Goal: Task Accomplishment & Management: Use online tool/utility

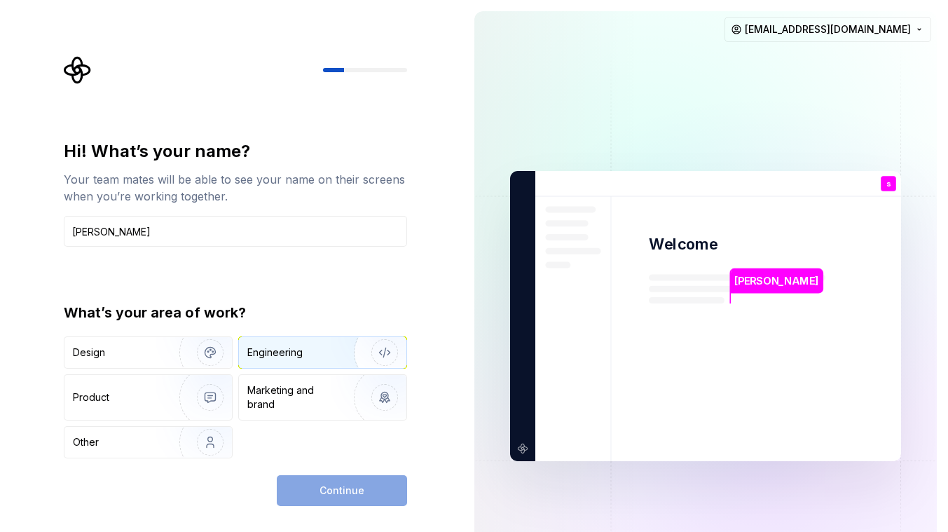
type input "shawn"
click at [325, 351] on div "Engineering" at bounding box center [302, 352] width 111 height 14
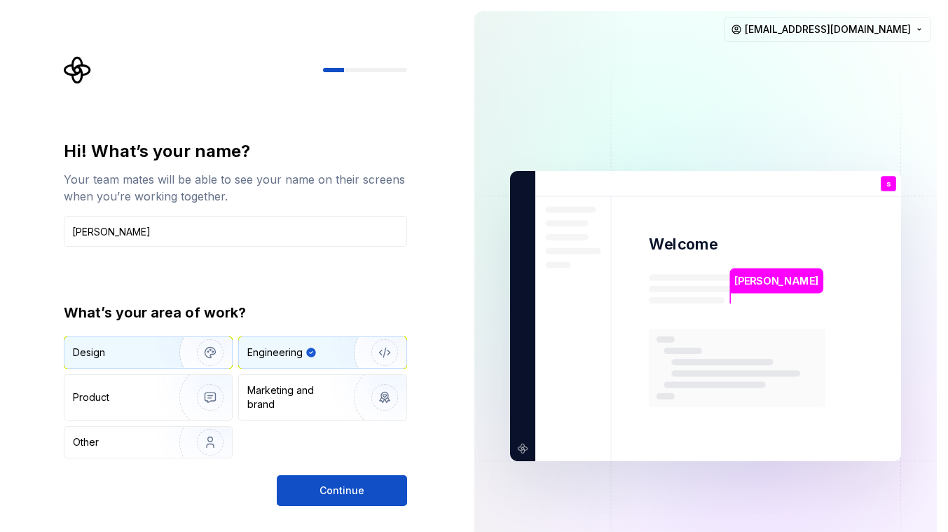
click at [171, 343] on img "button" at bounding box center [201, 352] width 90 height 94
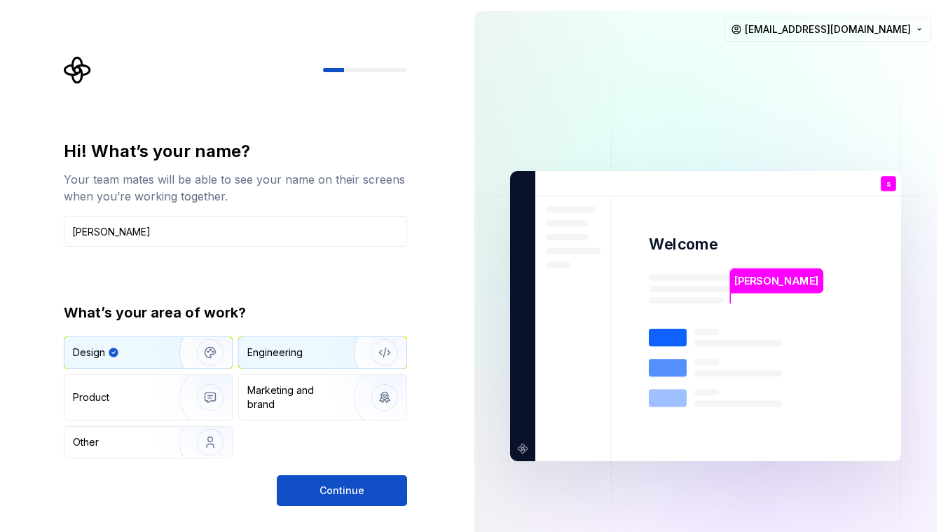
click at [312, 357] on div "Engineering" at bounding box center [302, 352] width 111 height 14
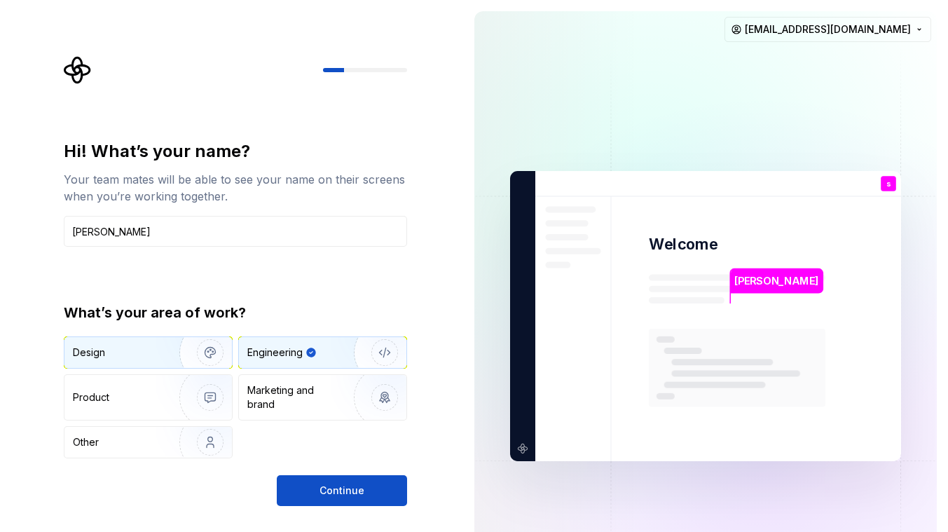
click at [178, 350] on img "button" at bounding box center [201, 352] width 90 height 94
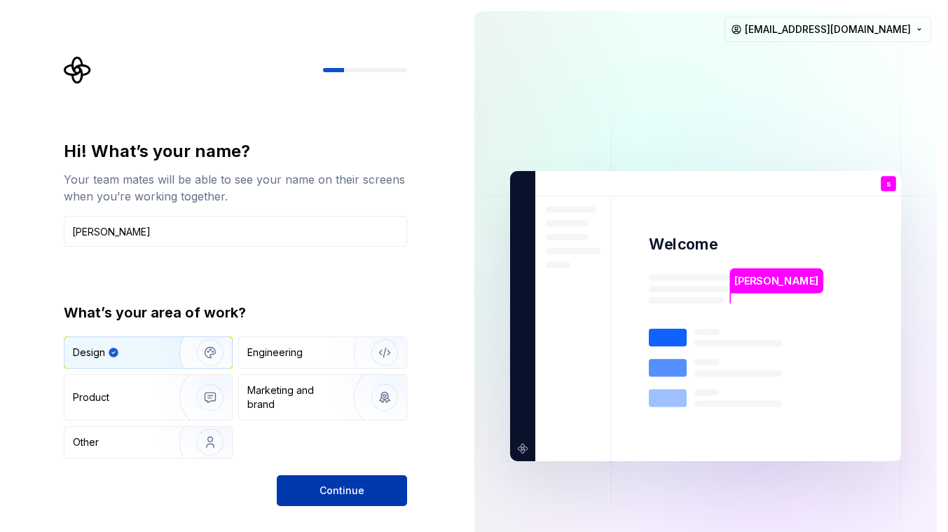
click at [350, 490] on span "Continue" at bounding box center [341, 490] width 45 height 14
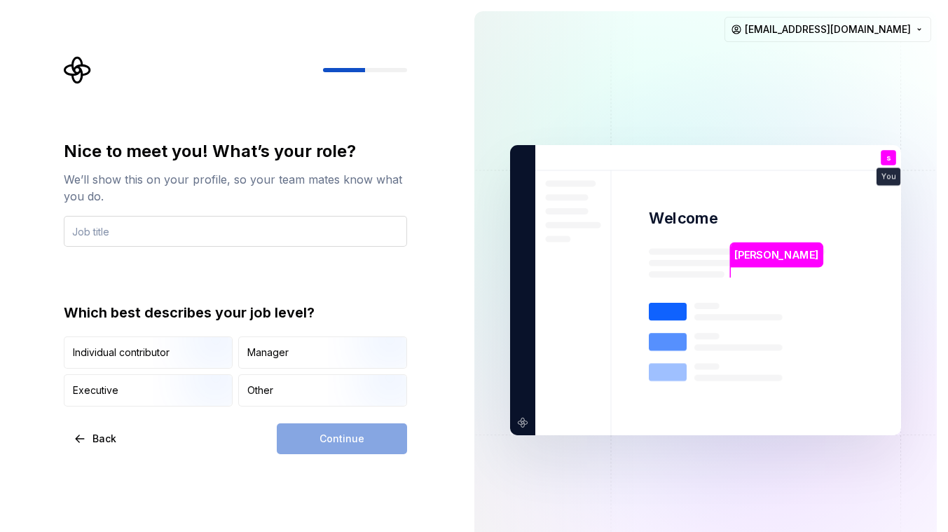
click at [223, 231] on input "text" at bounding box center [235, 231] width 343 height 31
click at [263, 230] on input "text" at bounding box center [235, 231] width 343 height 31
type input "j"
type input "r"
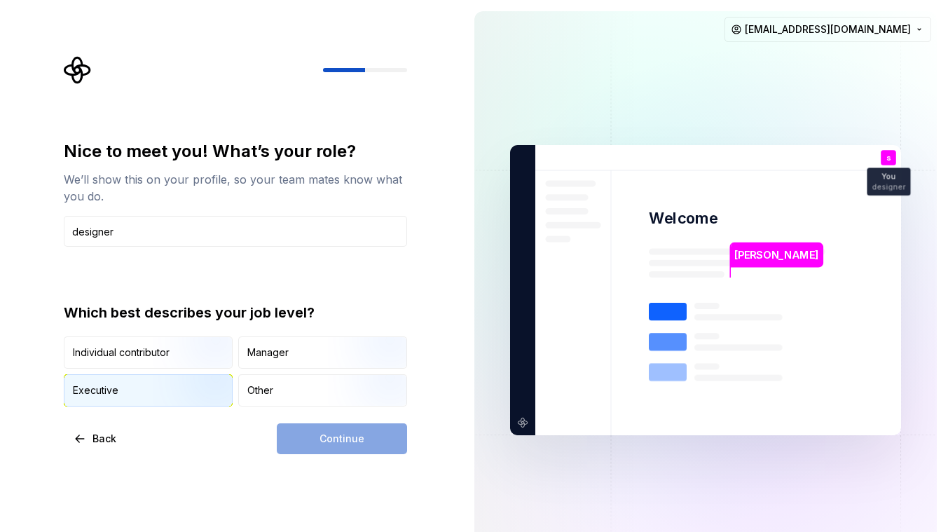
type input "designer"
click at [181, 388] on img "button" at bounding box center [198, 408] width 90 height 94
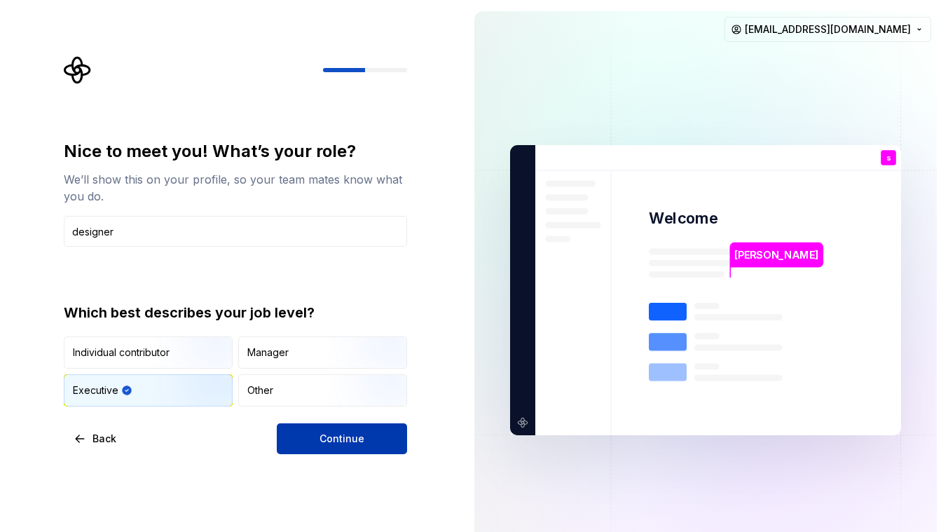
click at [378, 446] on button "Continue" at bounding box center [342, 438] width 130 height 31
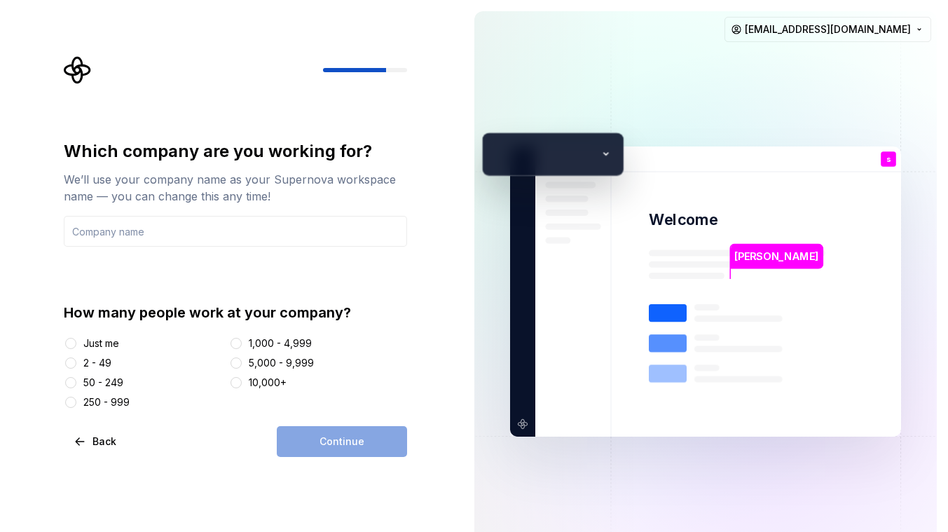
click at [361, 444] on div "Continue" at bounding box center [342, 441] width 130 height 31
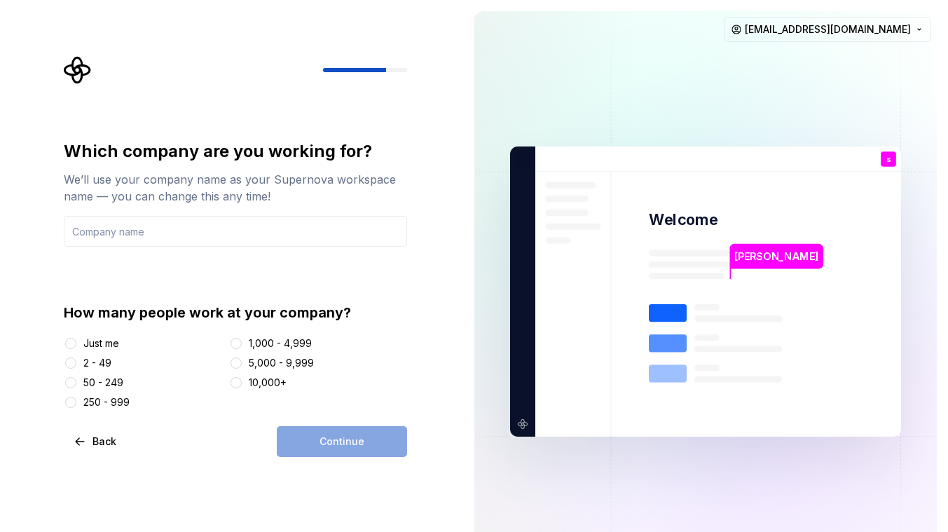
click at [361, 444] on div "Continue" at bounding box center [342, 441] width 130 height 31
click at [228, 232] on input "text" at bounding box center [235, 231] width 343 height 31
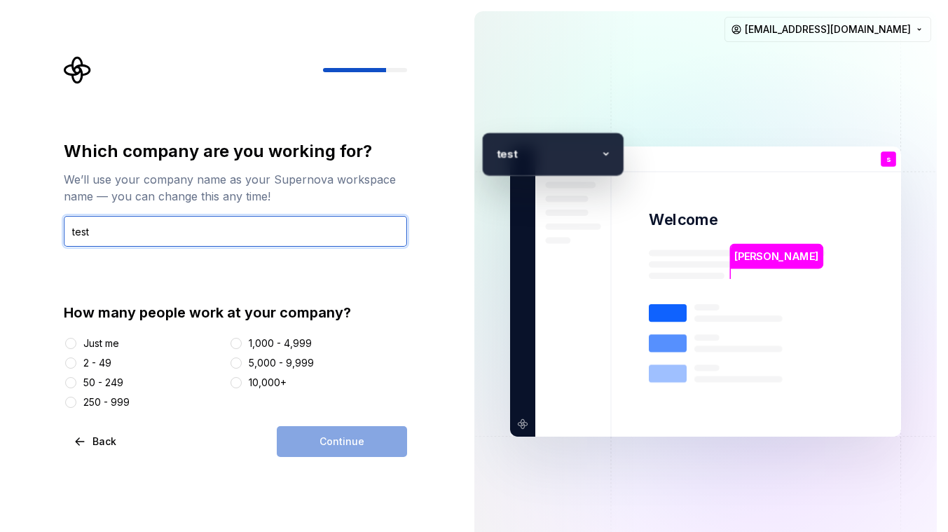
type input "test"
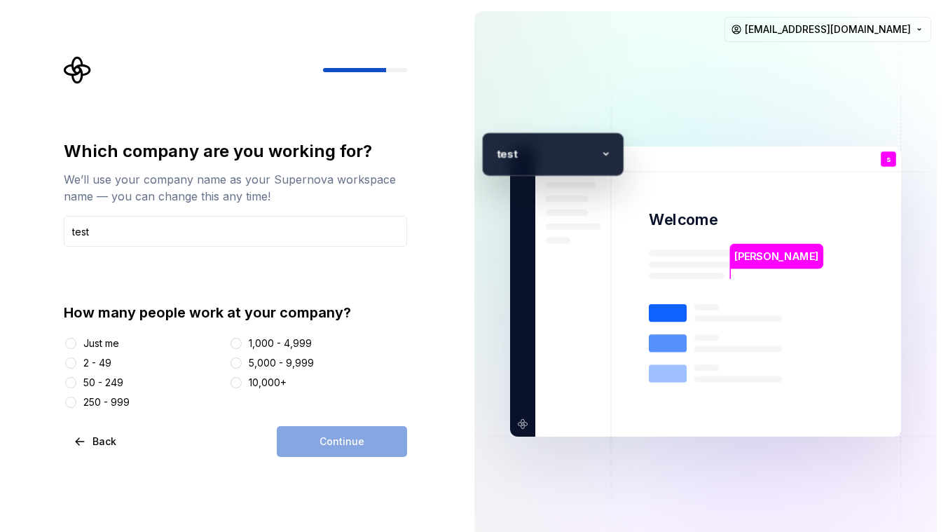
click at [292, 257] on div "Which company are you working for? We’ll use your company name as your Supernov…" at bounding box center [235, 274] width 343 height 269
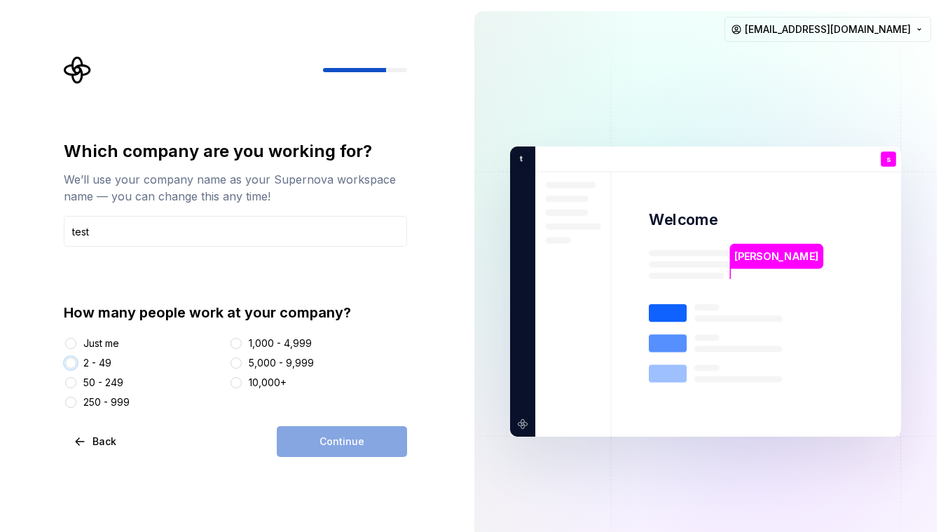
click at [73, 365] on button "2 - 49" at bounding box center [70, 362] width 11 height 11
click at [368, 442] on button "Continue" at bounding box center [342, 441] width 130 height 31
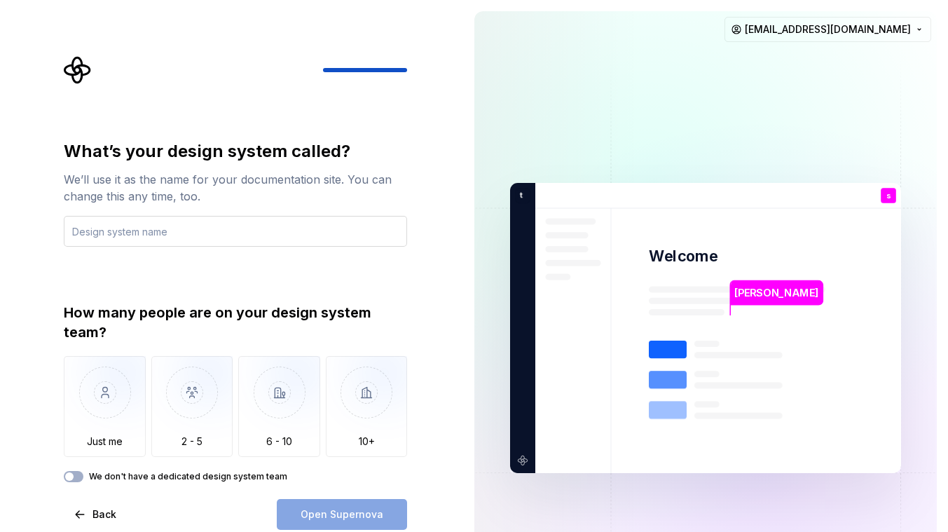
click at [173, 223] on input "text" at bounding box center [235, 231] width 343 height 31
click at [214, 229] on input "text" at bounding box center [235, 231] width 343 height 31
type input "j"
type input "o"
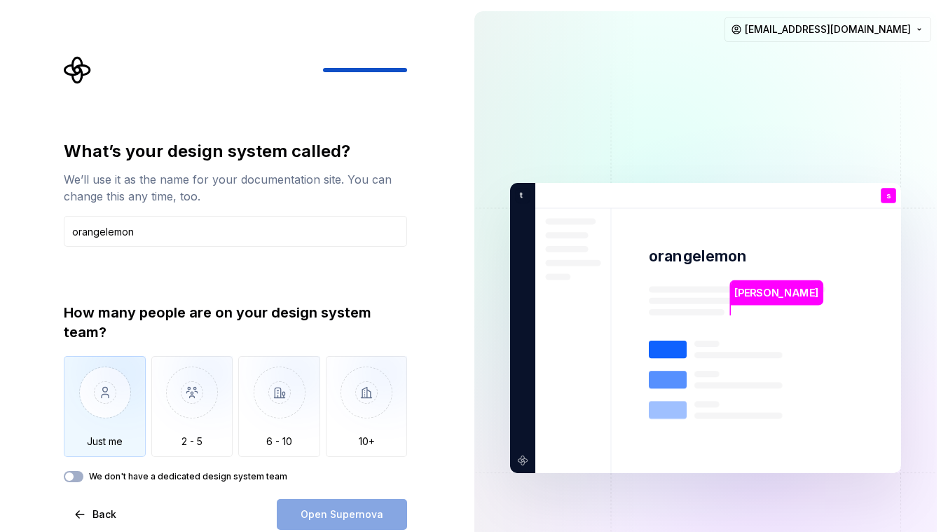
type input "orangelemon"
click at [131, 391] on img "button" at bounding box center [105, 403] width 82 height 94
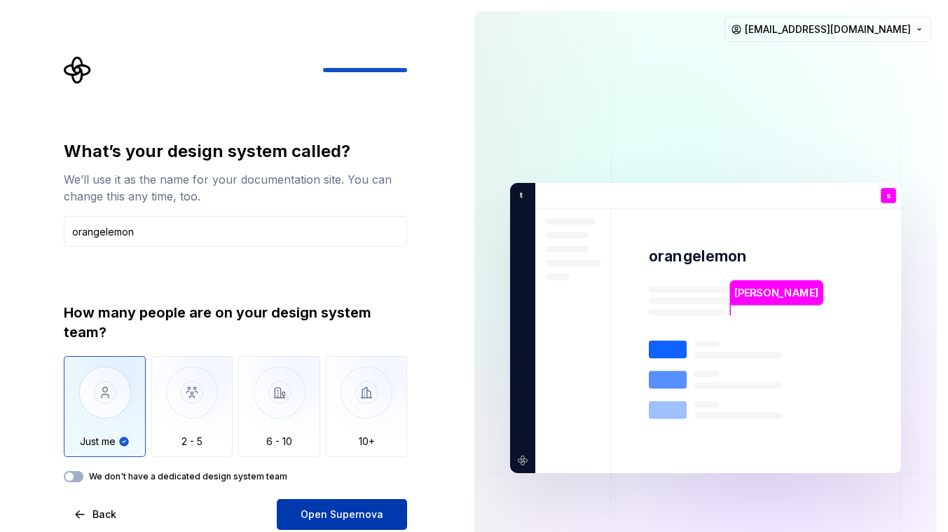
click at [365, 517] on span "Open Supernova" at bounding box center [342, 514] width 83 height 14
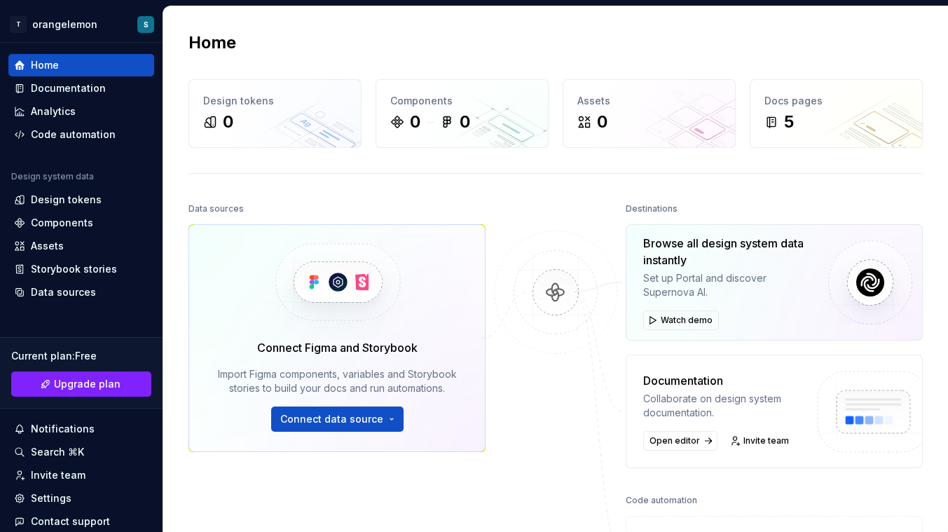
click at [556, 294] on img at bounding box center [556, 306] width 136 height 152
click at [536, 296] on img at bounding box center [556, 306] width 136 height 152
click at [552, 294] on img at bounding box center [556, 306] width 136 height 152
click at [551, 293] on img at bounding box center [556, 306] width 136 height 152
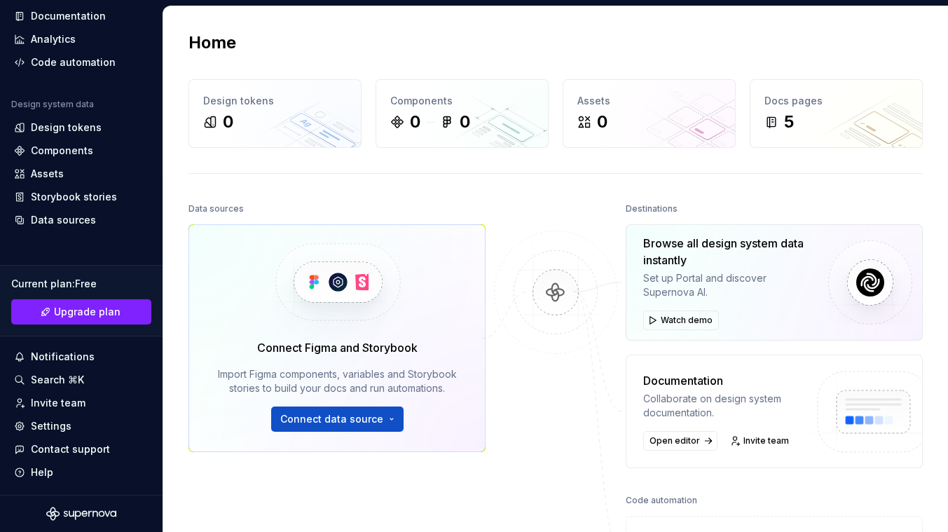
scroll to position [72, 0]
click at [869, 277] on img at bounding box center [870, 282] width 84 height 84
click at [691, 316] on span "Watch demo" at bounding box center [687, 320] width 52 height 11
click at [57, 19] on div "Documentation" at bounding box center [68, 16] width 75 height 14
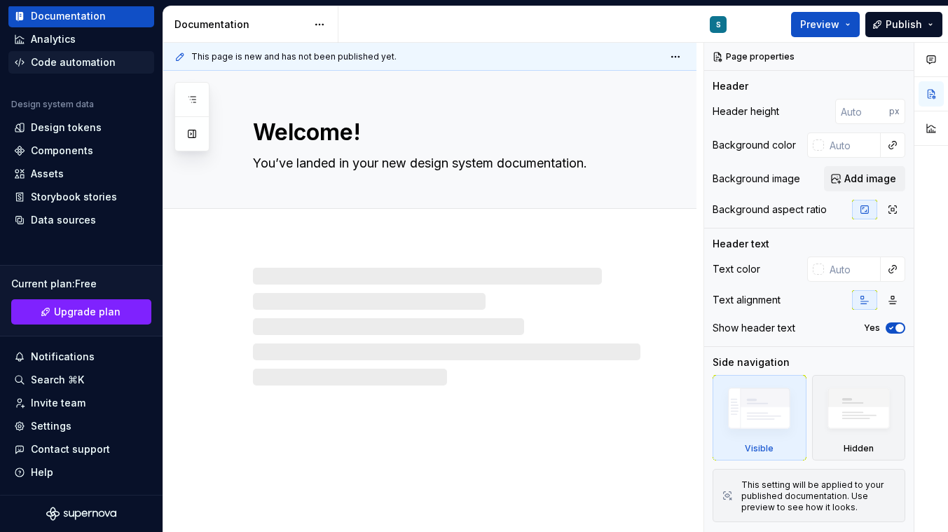
click at [55, 62] on div "Code automation" at bounding box center [73, 62] width 85 height 14
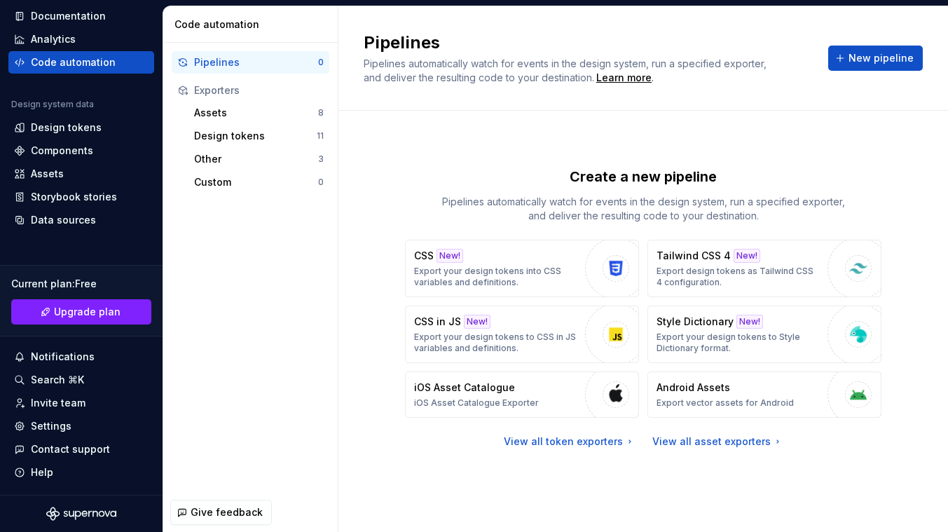
click at [838, 152] on div "Create a new pipeline Pipelines automatically watch for events in the design sy…" at bounding box center [643, 307] width 559 height 343
click at [757, 283] on p "Export design tokens as Tailwind CSS 4 configuration." at bounding box center [738, 277] width 164 height 22
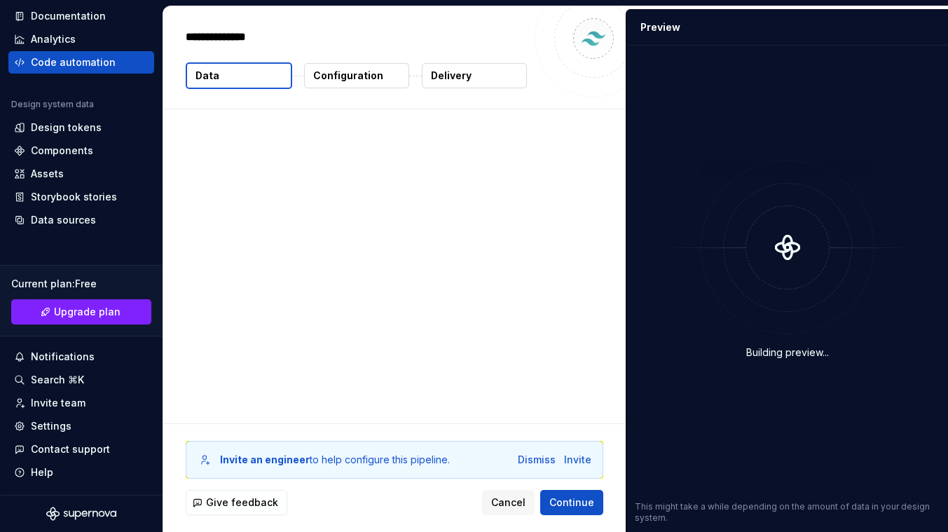
type textarea "*"
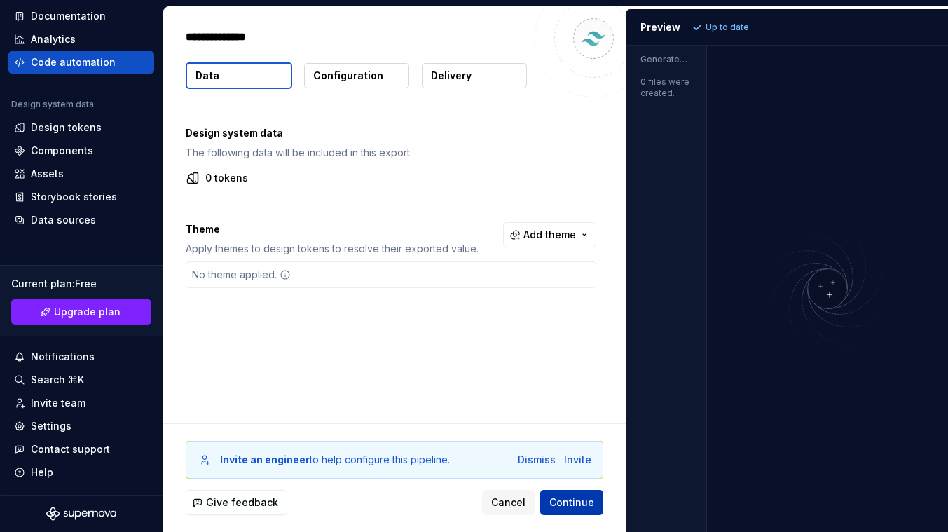
click at [558, 493] on button "Continue" at bounding box center [571, 502] width 63 height 25
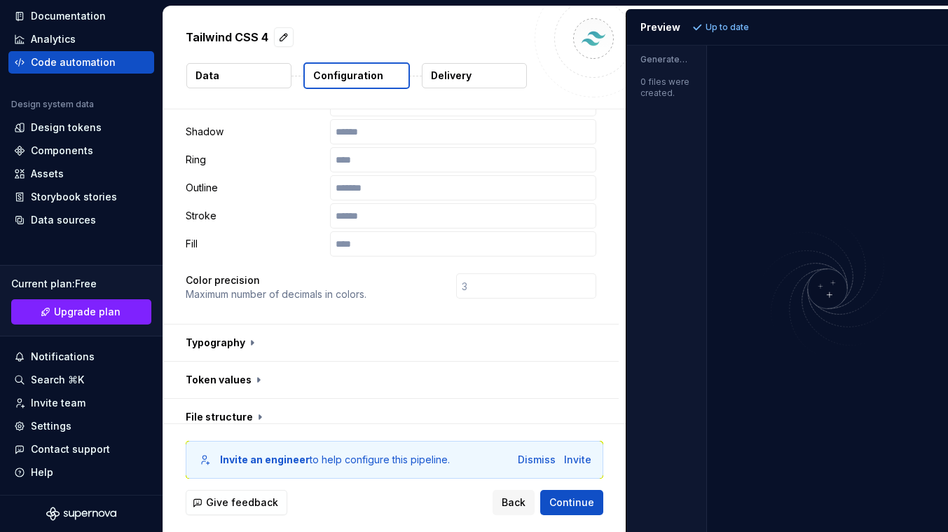
scroll to position [376, 0]
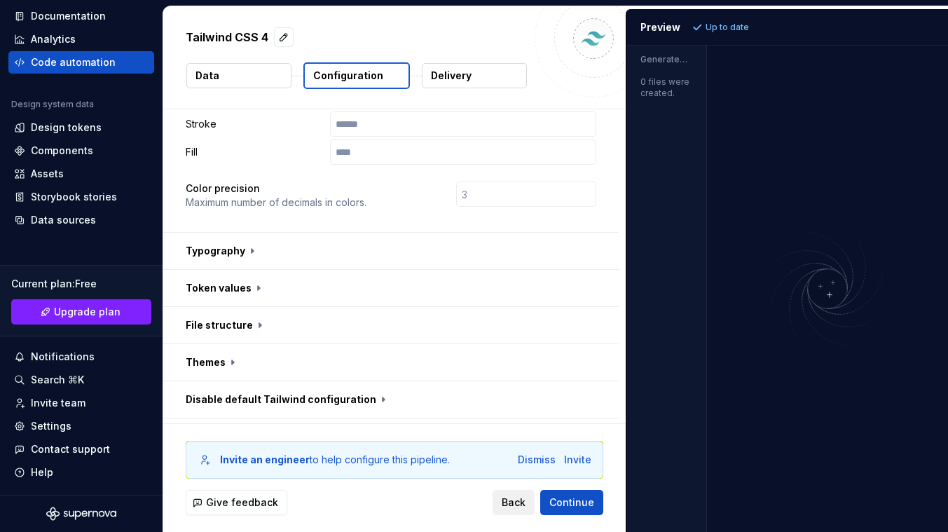
click at [521, 510] on button "Back" at bounding box center [513, 502] width 42 height 25
